Goal: Task Accomplishment & Management: Manage account settings

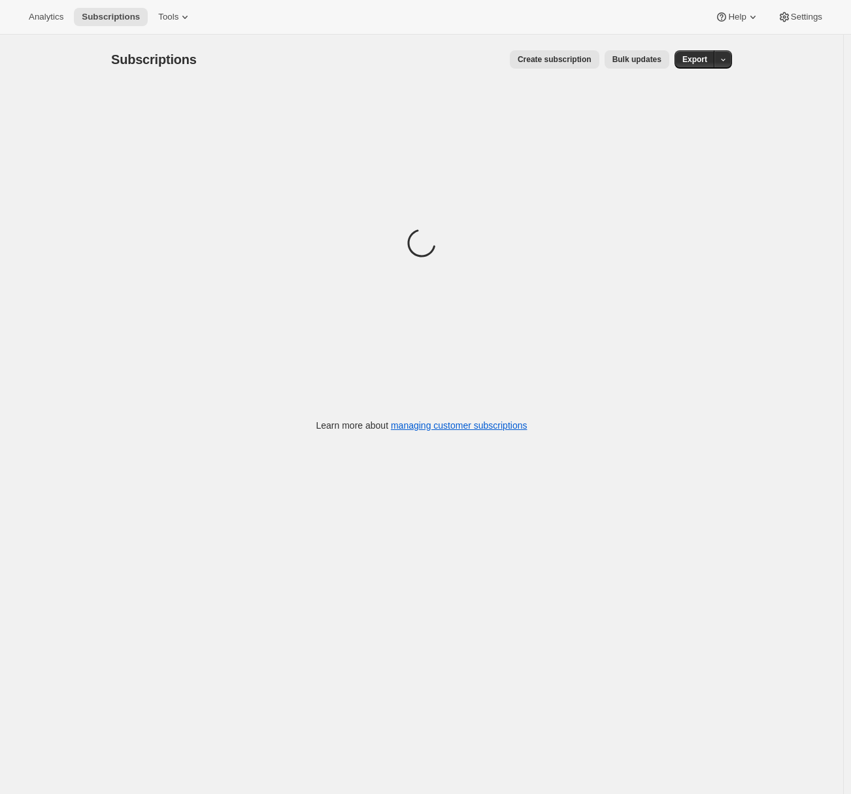
click at [802, 26] on div "Analytics Subscriptions Tools Help Settings" at bounding box center [425, 17] width 851 height 35
click at [802, 20] on span "Settings" at bounding box center [806, 17] width 31 height 10
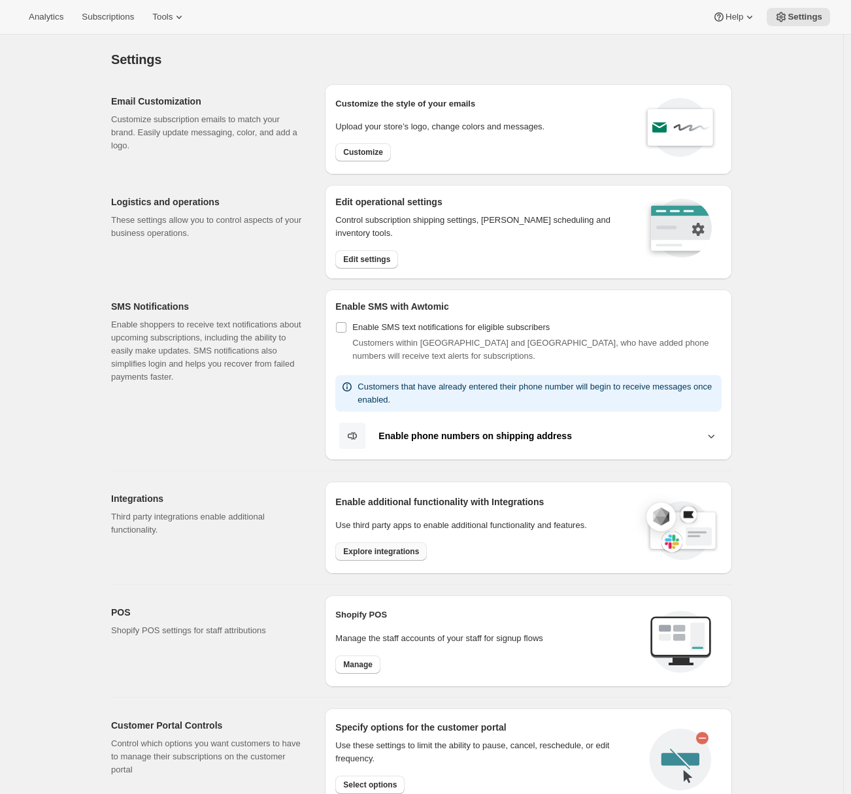
click at [365, 550] on span "Explore integrations" at bounding box center [381, 551] width 76 height 10
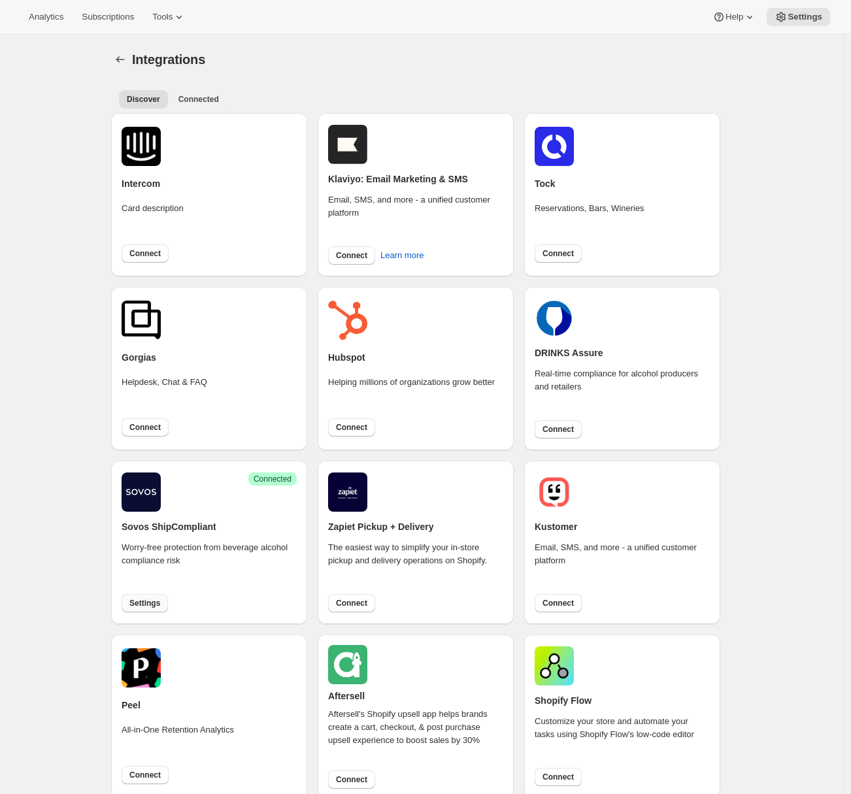
click at [158, 605] on span "Settings" at bounding box center [144, 603] width 31 height 10
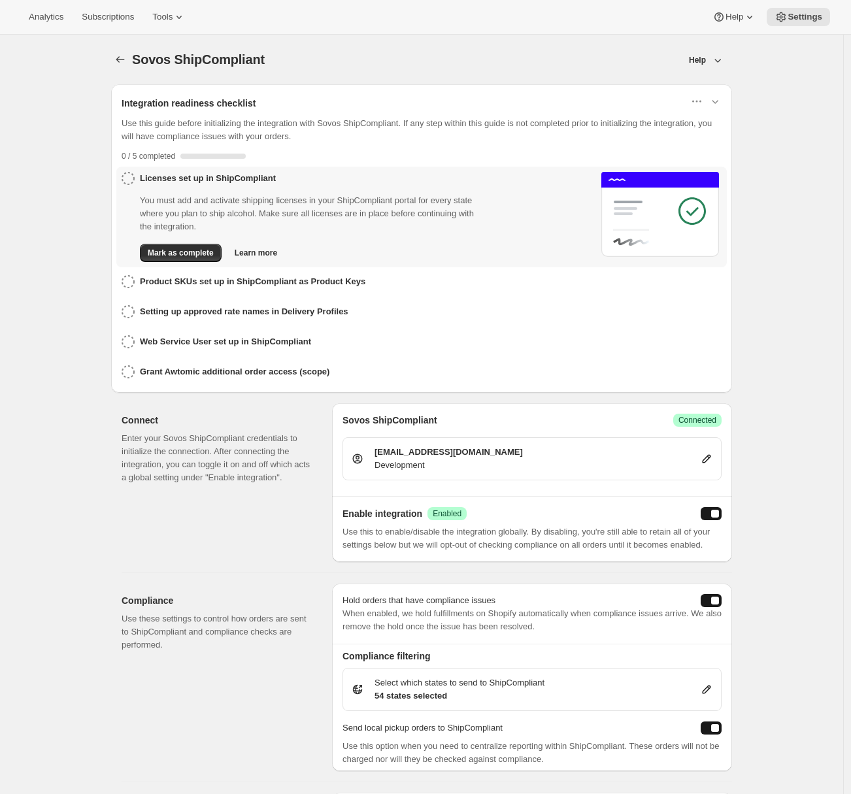
click at [714, 512] on button "enabled" at bounding box center [711, 513] width 21 height 13
click at [115, 18] on span "Subscriptions" at bounding box center [108, 17] width 52 height 10
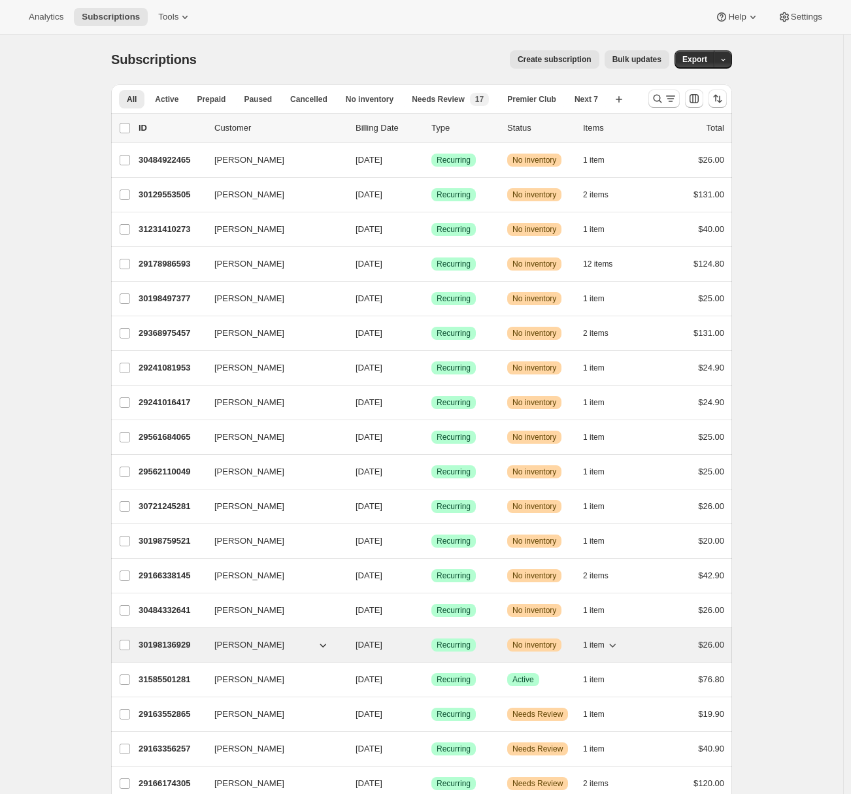
click at [173, 650] on p "30198136929" at bounding box center [171, 644] width 65 height 13
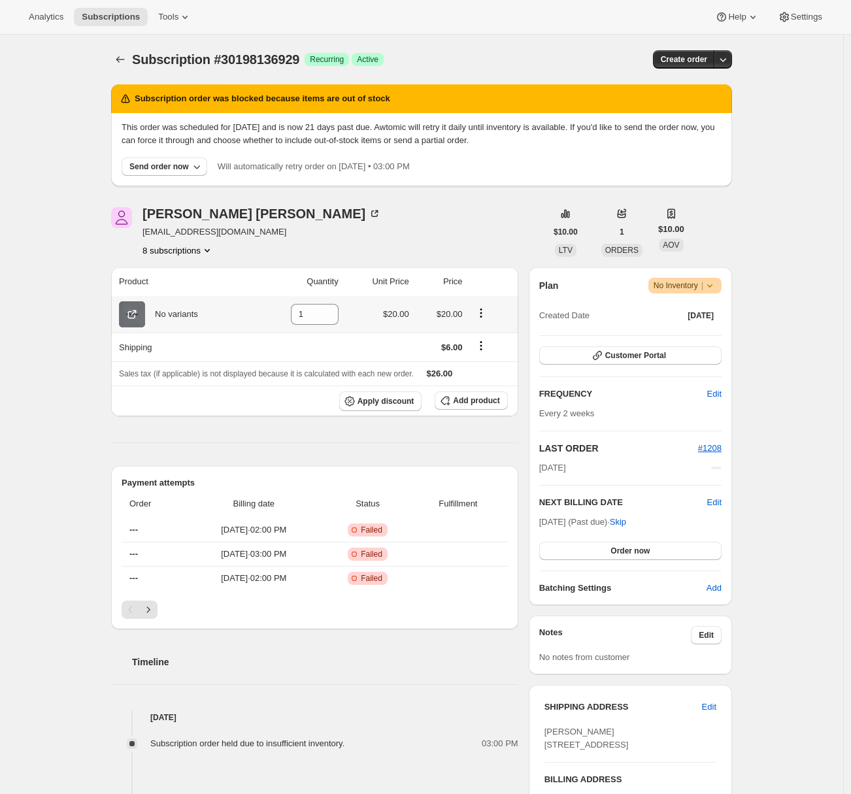
click at [139, 320] on icon at bounding box center [131, 314] width 13 height 13
click at [774, 320] on div "Subscription #30198136929. This page is ready Subscription #30198136929 Success…" at bounding box center [421, 594] width 843 height 1119
click at [616, 367] on div "Plan Warning No Inventory | Created Date Jun 5, 2025 Customer Portal FREQUENCY …" at bounding box center [630, 436] width 182 height 317
click at [618, 363] on button "Customer Portal" at bounding box center [630, 355] width 182 height 18
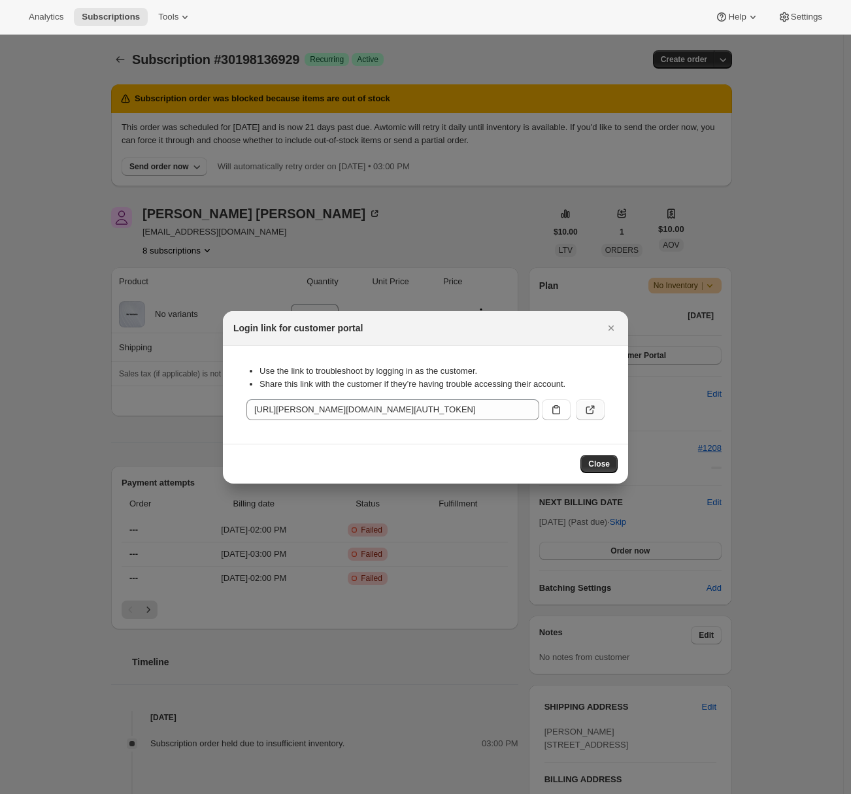
click at [595, 411] on icon ":rdj:" at bounding box center [590, 409] width 13 height 13
click at [611, 330] on icon "Close" at bounding box center [610, 328] width 13 height 13
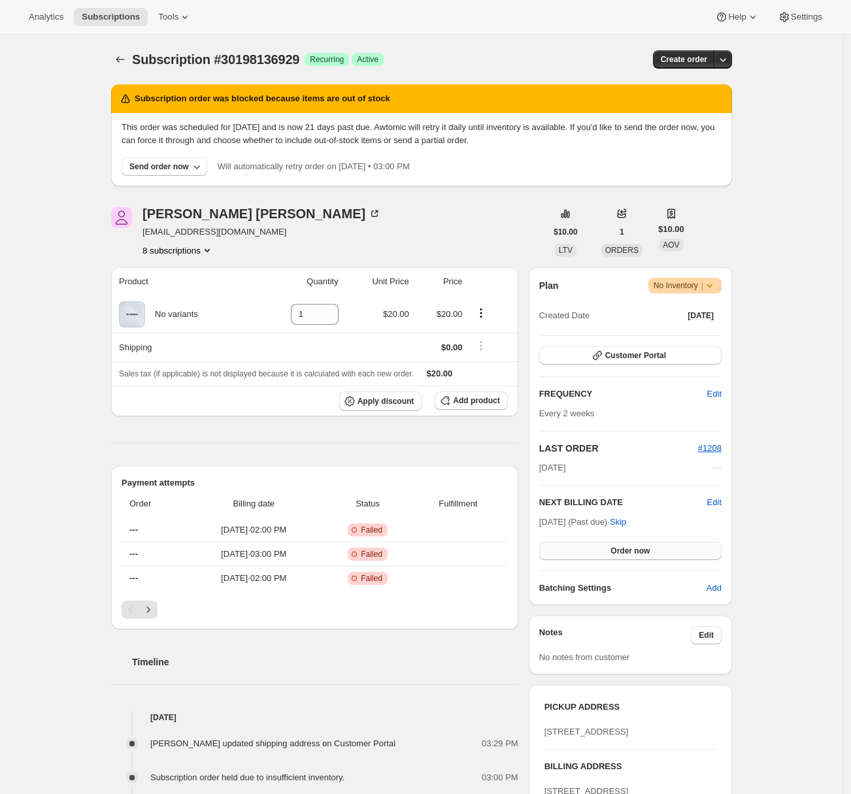
click at [646, 555] on button "Order now" at bounding box center [630, 551] width 182 height 18
click at [646, 556] on button "Click to confirm" at bounding box center [630, 551] width 182 height 18
